Goal: Check status: Check status

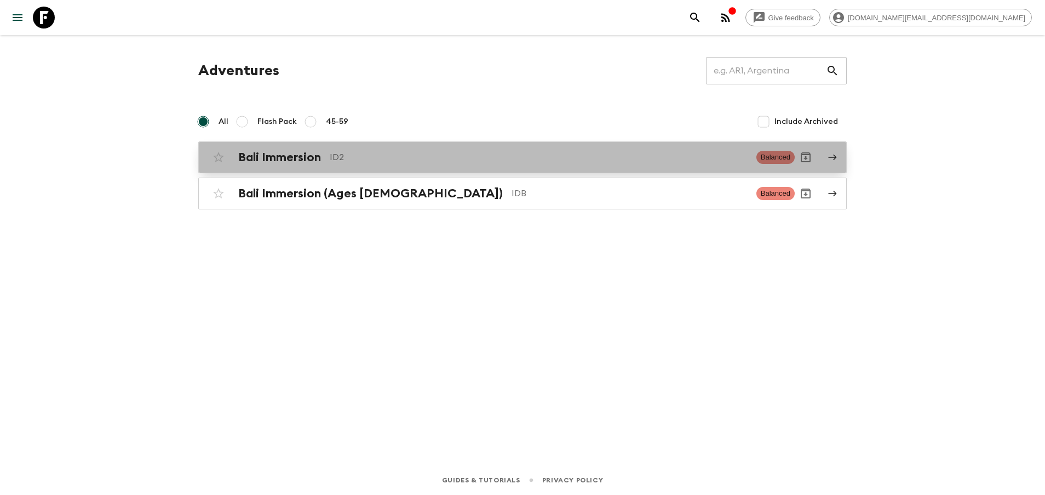
click at [329, 146] on link "Bali Immersion ID2 Balanced" at bounding box center [522, 157] width 649 height 32
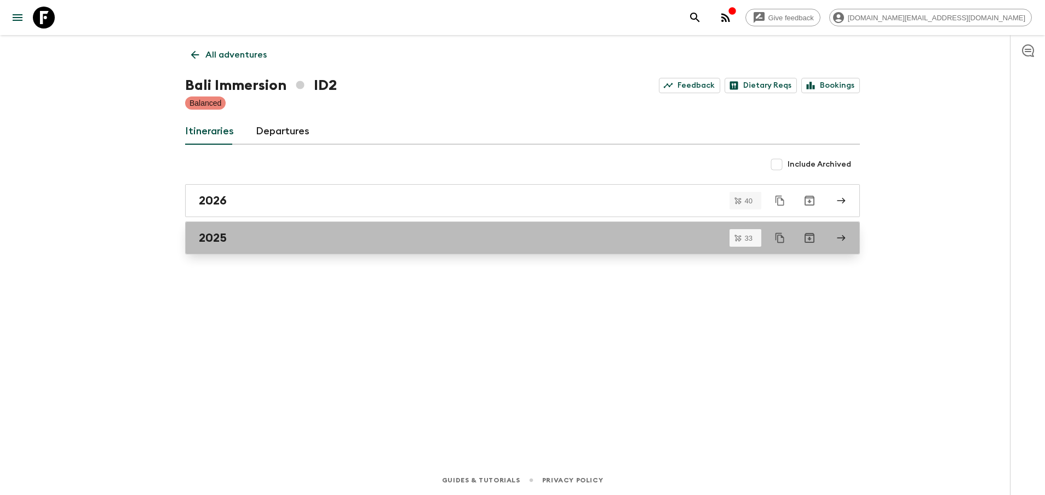
click at [278, 245] on link "2025" at bounding box center [522, 237] width 675 height 33
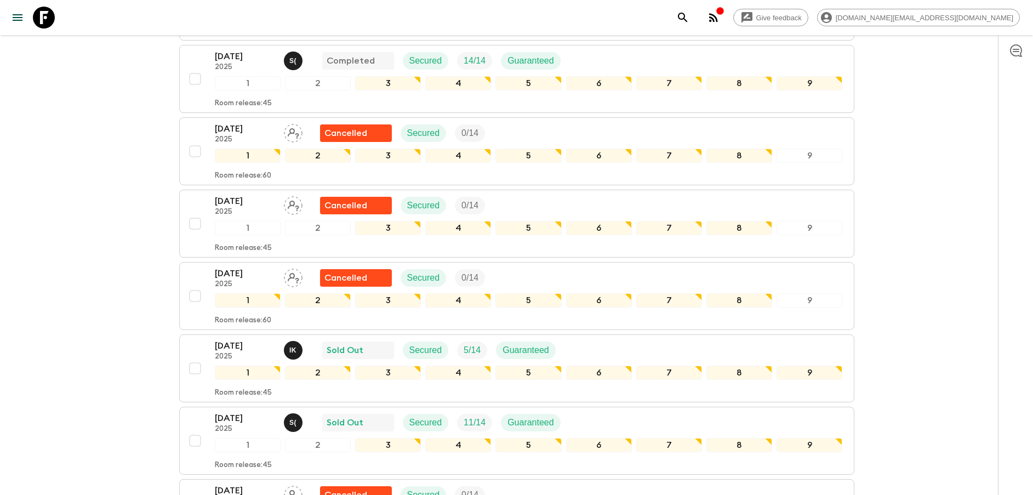
scroll to position [386, 0]
click at [232, 354] on p "2025" at bounding box center [245, 356] width 60 height 9
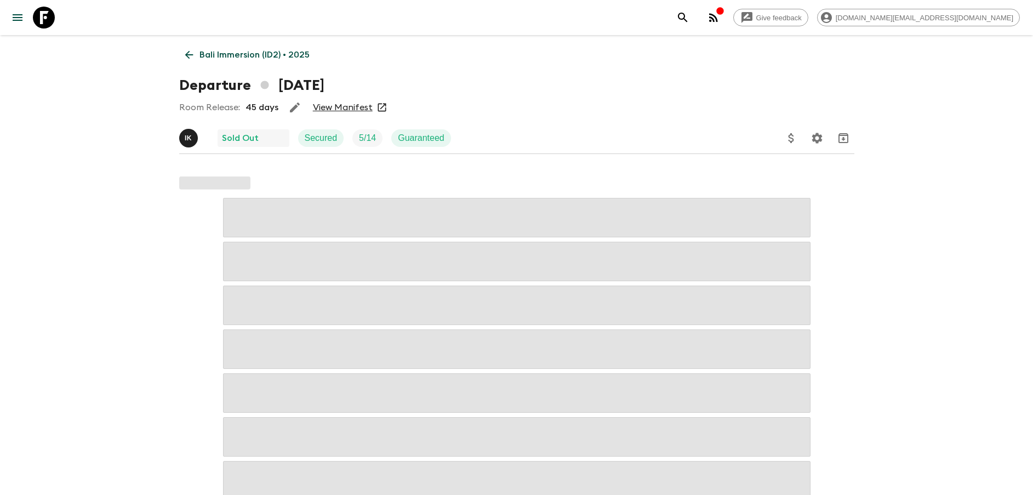
click at [366, 107] on link "View Manifest" at bounding box center [343, 107] width 60 height 11
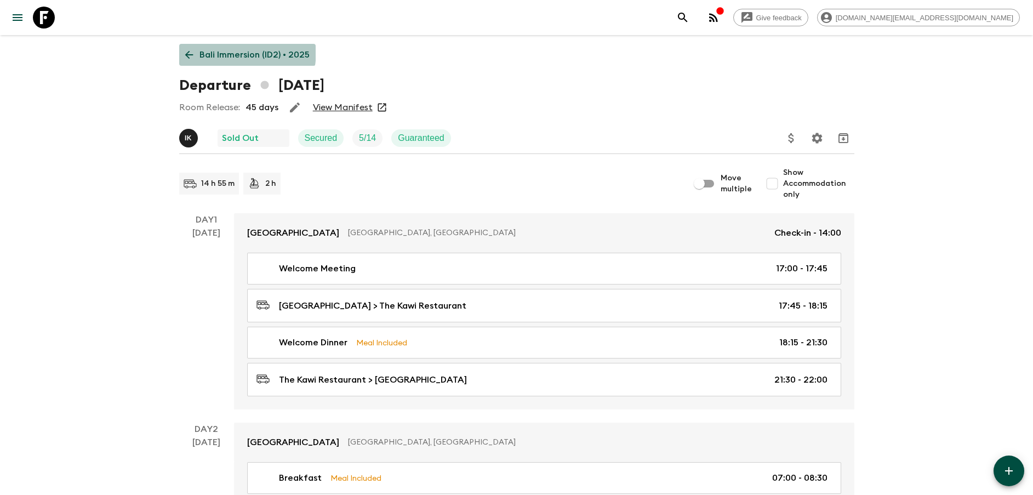
click at [207, 50] on p "Bali Immersion (ID2) • 2025" at bounding box center [254, 54] width 110 height 13
